Goal: Find specific page/section: Find specific page/section

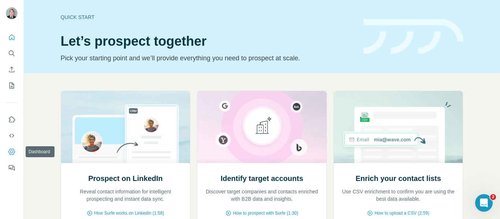
click at [11, 152] on icon "Dashboard" at bounding box center [11, 151] width 7 height 7
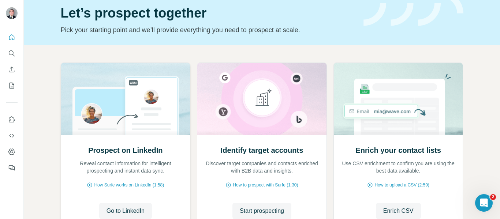
scroll to position [89, 0]
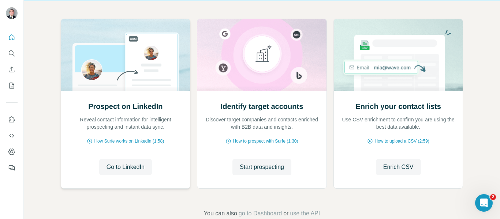
scroll to position [89, 0]
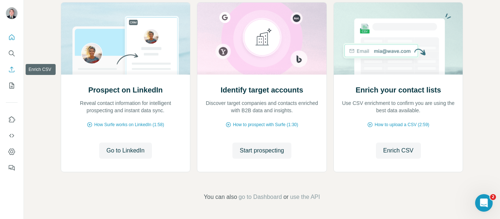
click at [12, 70] on icon "Enrich CSV" at bounding box center [11, 69] width 5 height 5
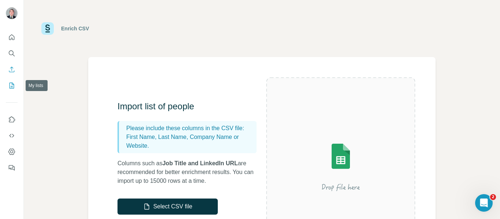
click at [13, 87] on icon "My lists" at bounding box center [11, 85] width 7 height 7
